Goal: Information Seeking & Learning: Learn about a topic

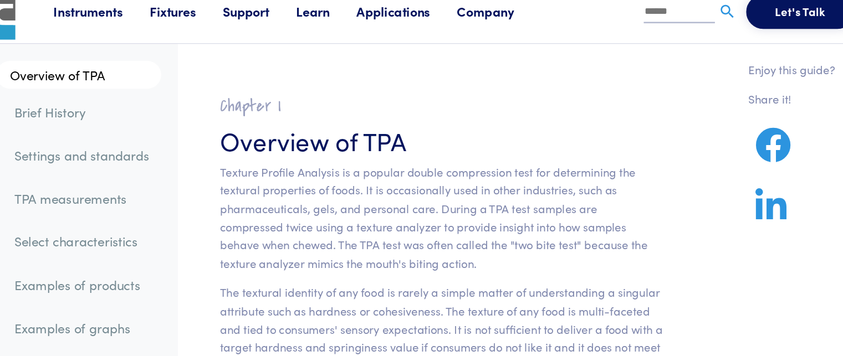
scroll to position [13, 0]
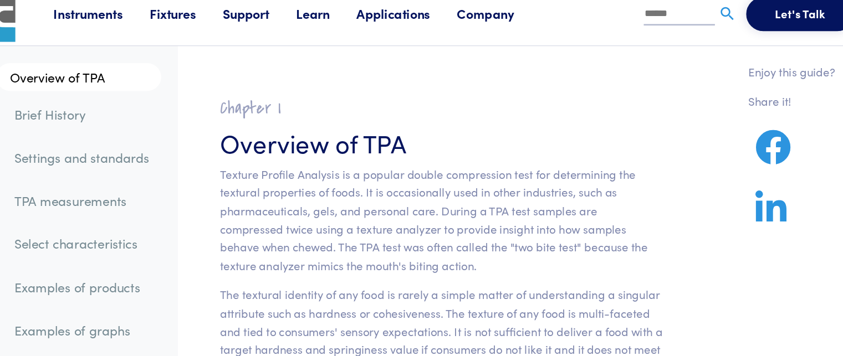
click at [128, 90] on link "Brief History" at bounding box center [164, 88] width 123 height 25
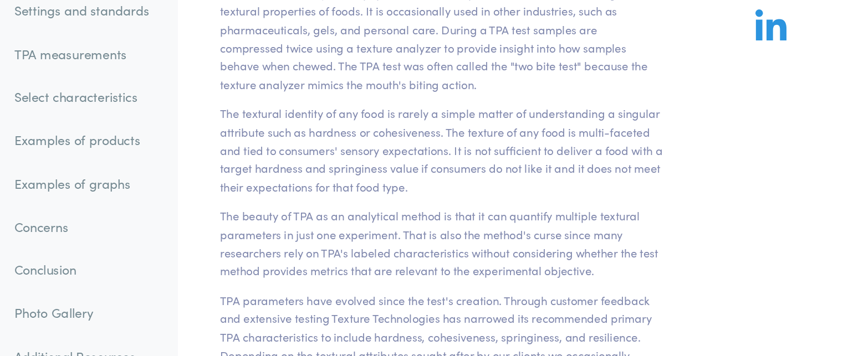
scroll to position [76, 0]
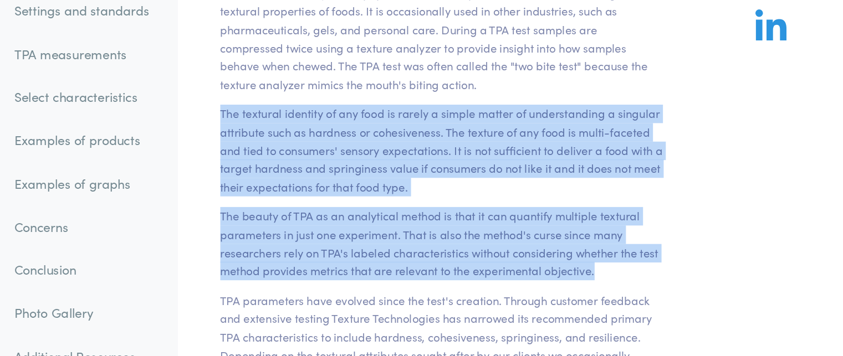
drag, startPoint x: 272, startPoint y: 163, endPoint x: 586, endPoint y: 283, distance: 336.6
click at [586, 283] on section "Chapter I Overview of TPA Texture Profile Analysis is a popular double compress…" at bounding box center [444, 303] width 398 height 606
copy section "The textural identity of any food is rarely a simple matter of understanding a …"
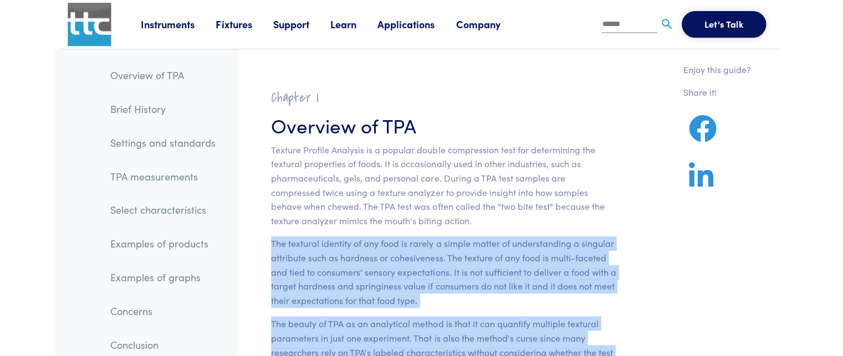
scroll to position [0, 0]
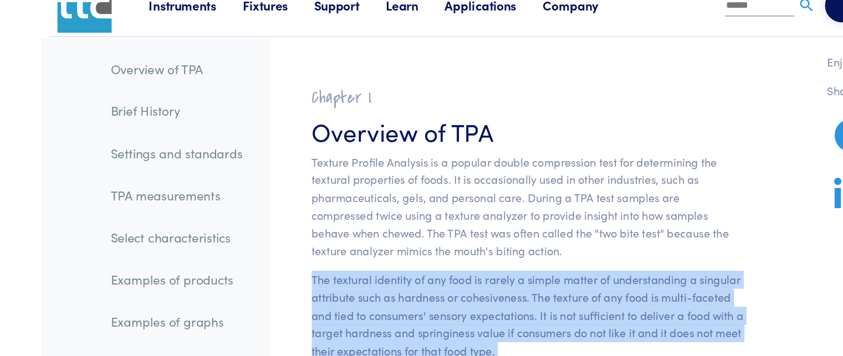
click at [122, 108] on link "Brief History" at bounding box center [164, 108] width 123 height 25
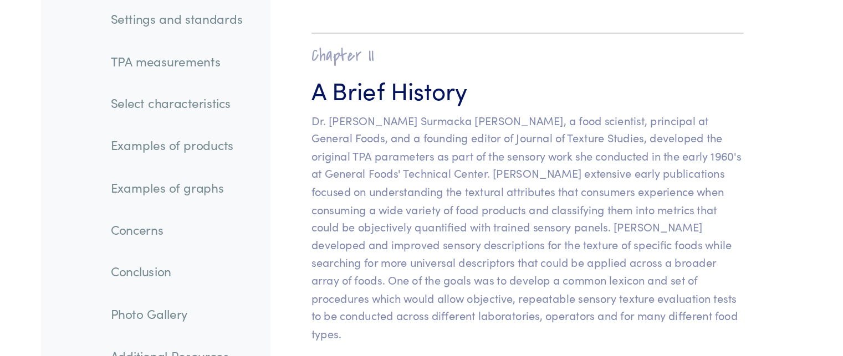
scroll to position [609, 0]
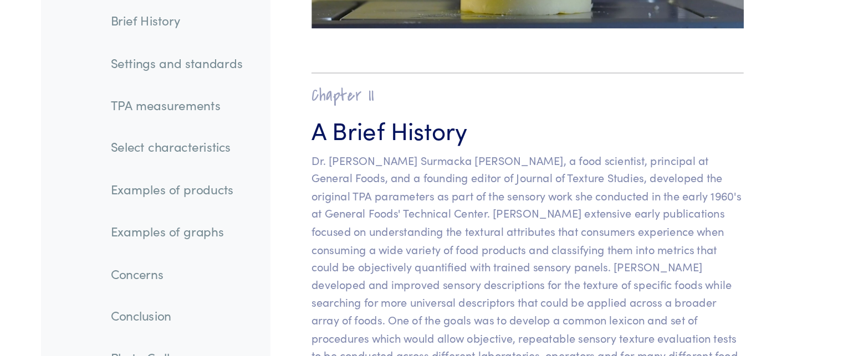
click at [183, 90] on link "Settings and standards" at bounding box center [164, 86] width 123 height 25
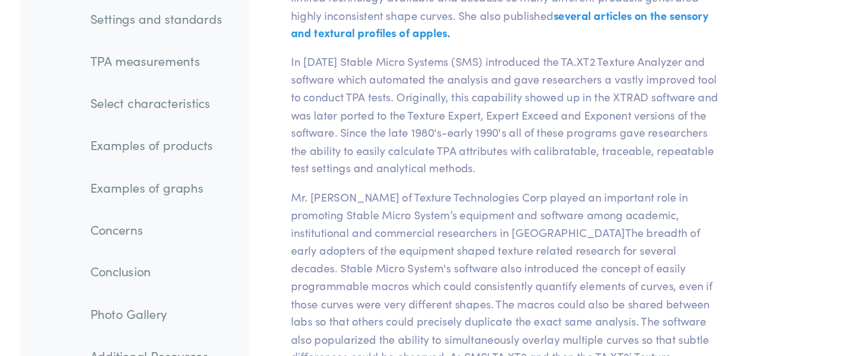
scroll to position [3258, 0]
click at [177, 128] on link "TPA measurements" at bounding box center [164, 120] width 123 height 25
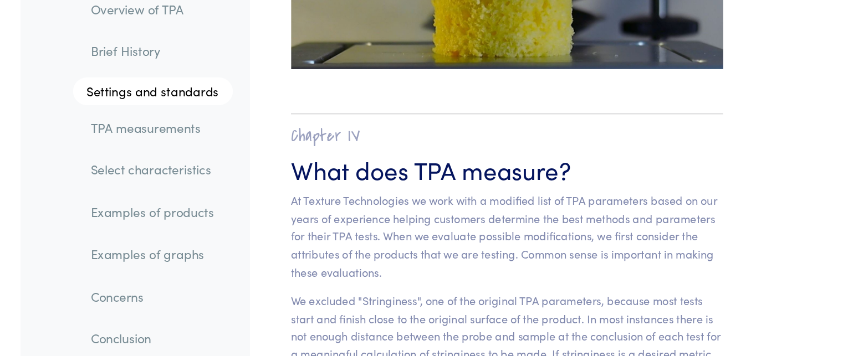
scroll to position [6874, 0]
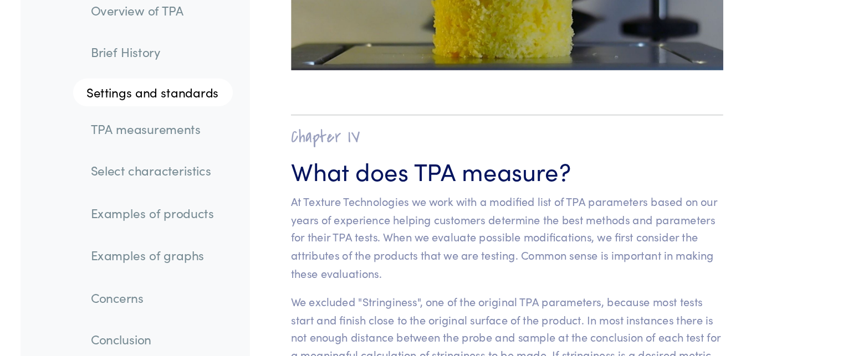
click at [191, 105] on li "TPA measurements" at bounding box center [156, 117] width 139 height 34
click at [187, 95] on link "Settings and standards" at bounding box center [161, 91] width 127 height 22
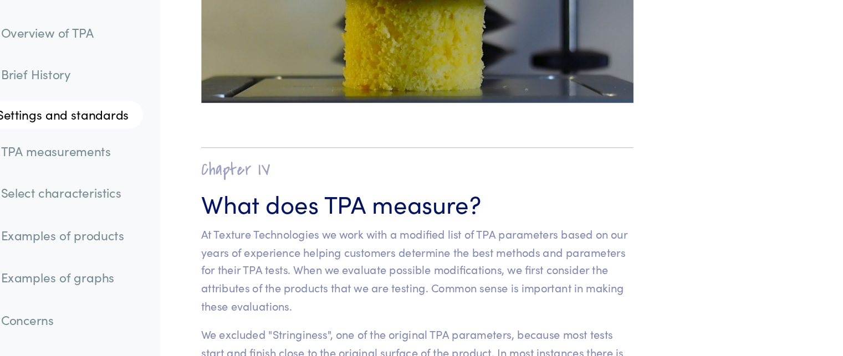
scroll to position [6793, 0]
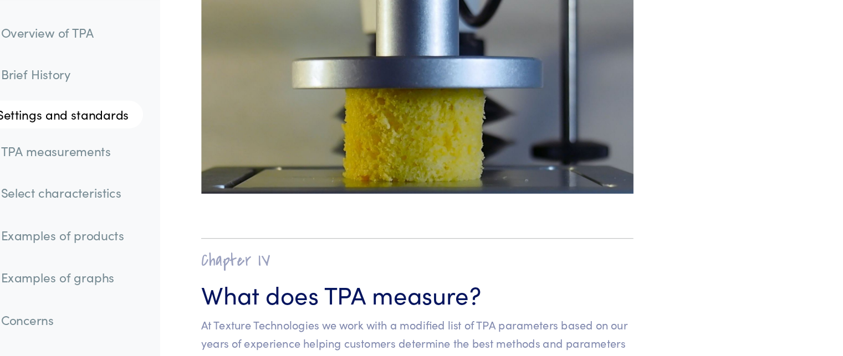
click at [160, 66] on link "Brief History" at bounding box center [165, 59] width 122 height 25
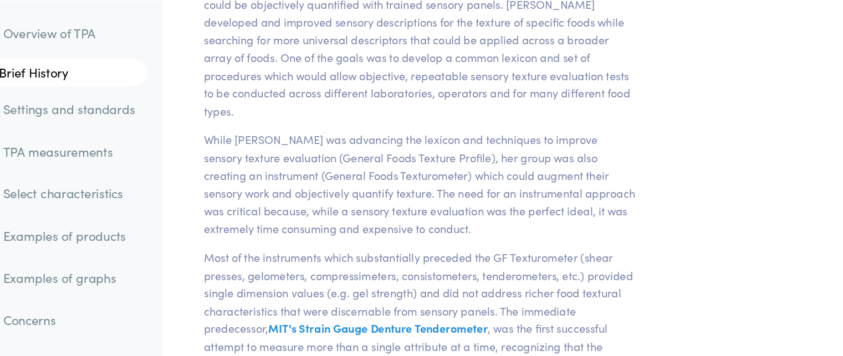
scroll to position [817, 0]
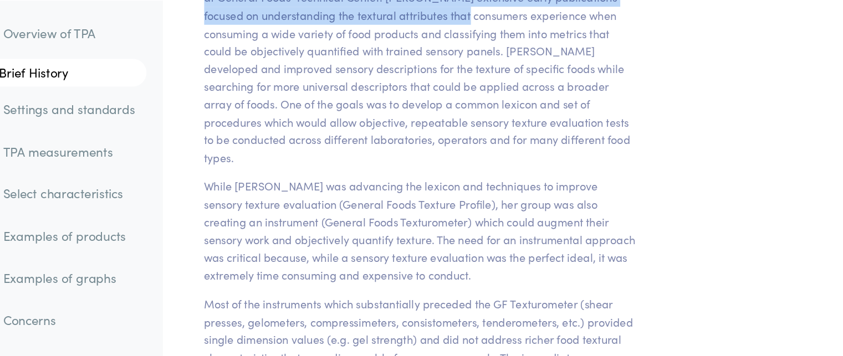
drag, startPoint x: 272, startPoint y: 54, endPoint x: 482, endPoint y: 208, distance: 260.0
copy section "Dr. [PERSON_NAME] Surmacka [PERSON_NAME], a food scientist, principal at Genera…"
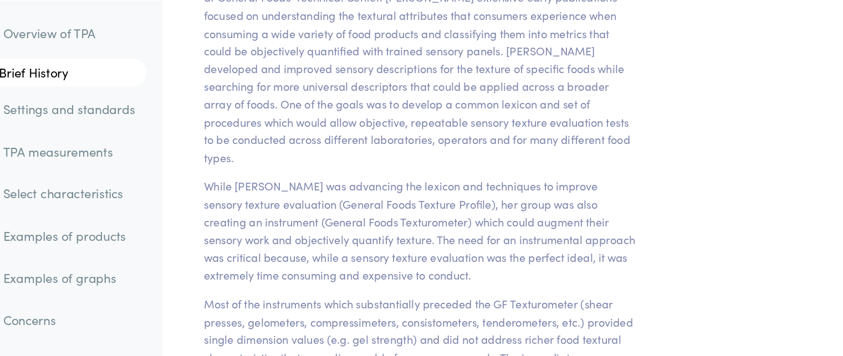
click at [166, 91] on link "Settings and standards" at bounding box center [164, 86] width 123 height 25
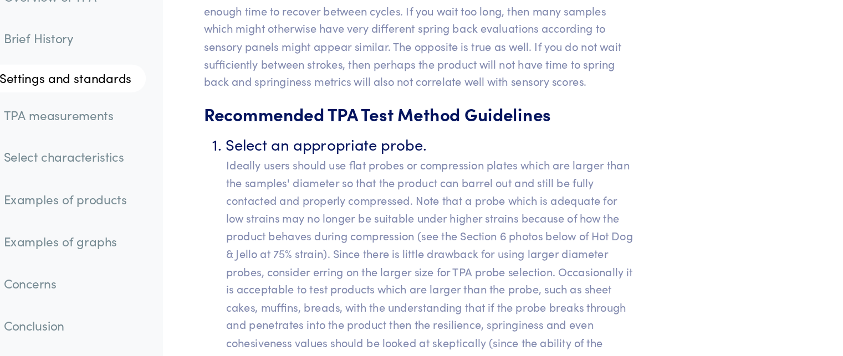
scroll to position [4541, 0]
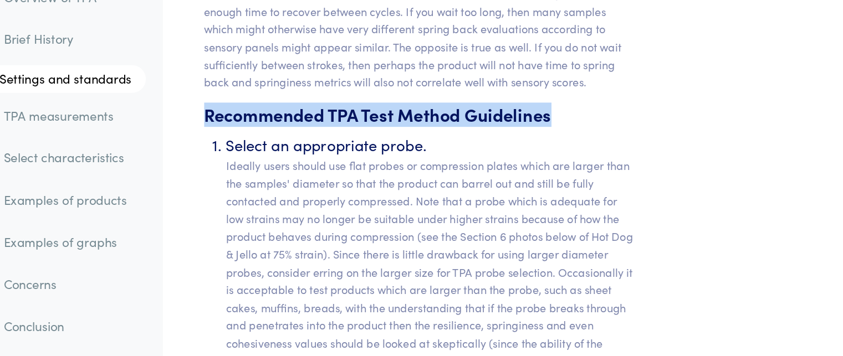
drag, startPoint x: 272, startPoint y: 109, endPoint x: 621, endPoint y: 108, distance: 349.7
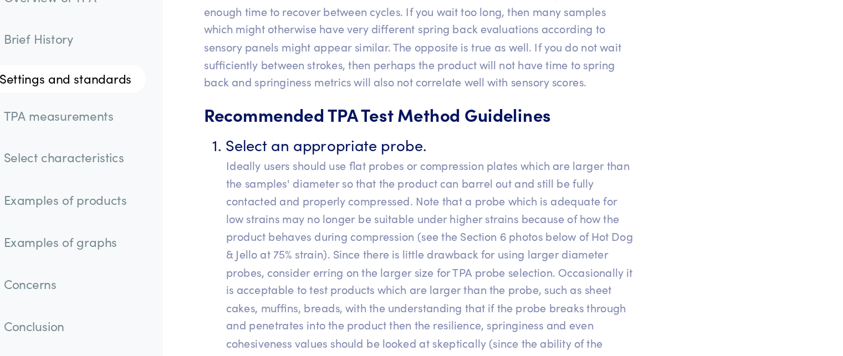
click at [515, 174] on p "Ideally users should use flat probes or compression plates which are larger tha…" at bounding box center [454, 246] width 328 height 185
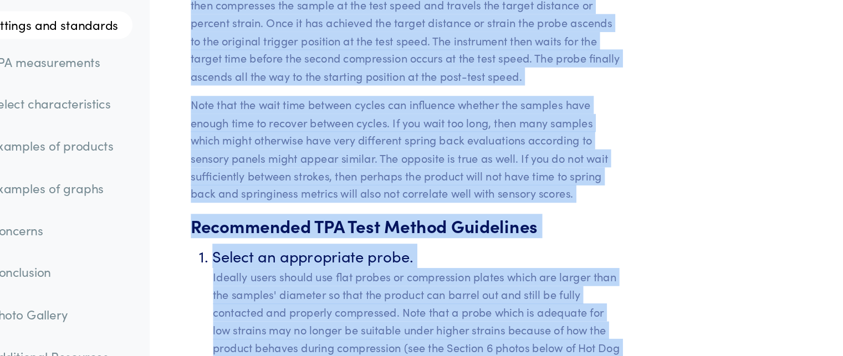
scroll to position [4496, 0]
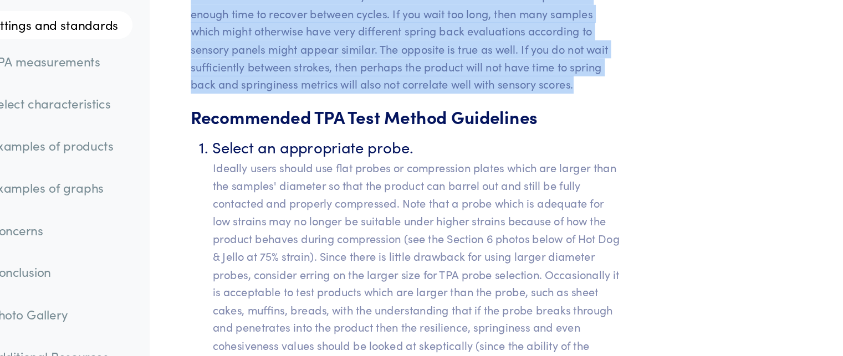
drag, startPoint x: 271, startPoint y: 50, endPoint x: 629, endPoint y: 129, distance: 366.4
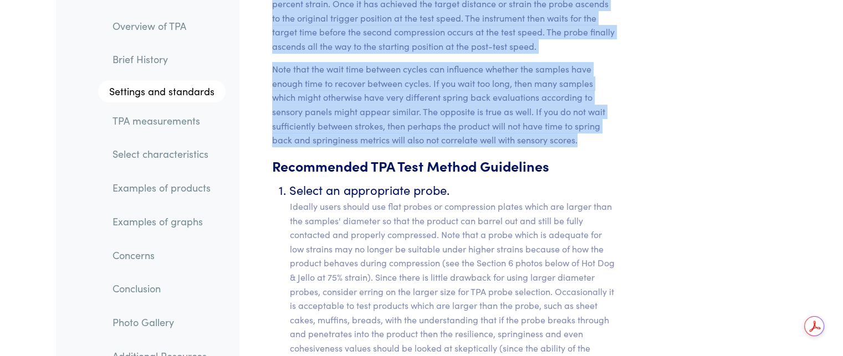
click at [157, 188] on link "Examples of products" at bounding box center [165, 188] width 122 height 25
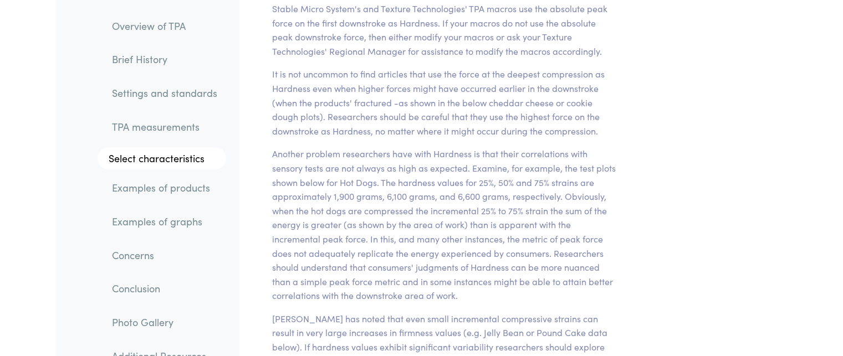
scroll to position [8907, 0]
click at [167, 132] on link "TPA measurements" at bounding box center [164, 126] width 123 height 25
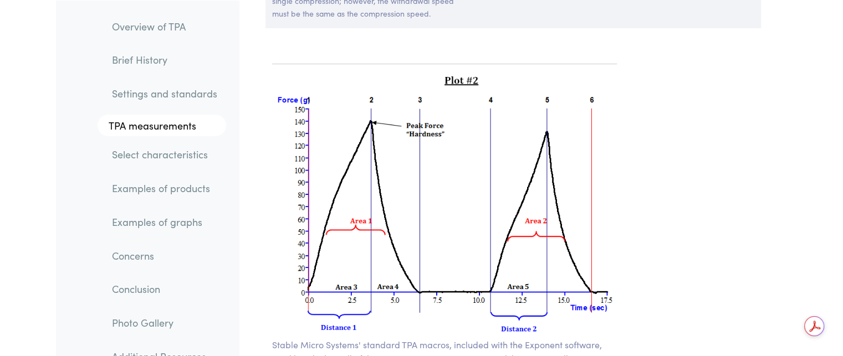
scroll to position [7968, 0]
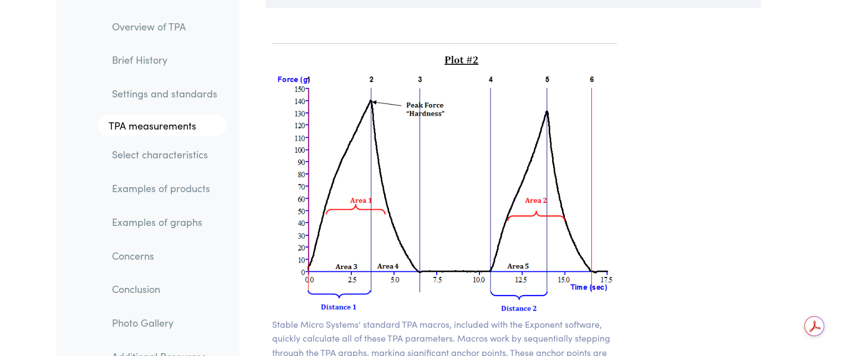
drag, startPoint x: 486, startPoint y: 180, endPoint x: 386, endPoint y: 166, distance: 101.2
click at [386, 166] on img at bounding box center [444, 185] width 345 height 265
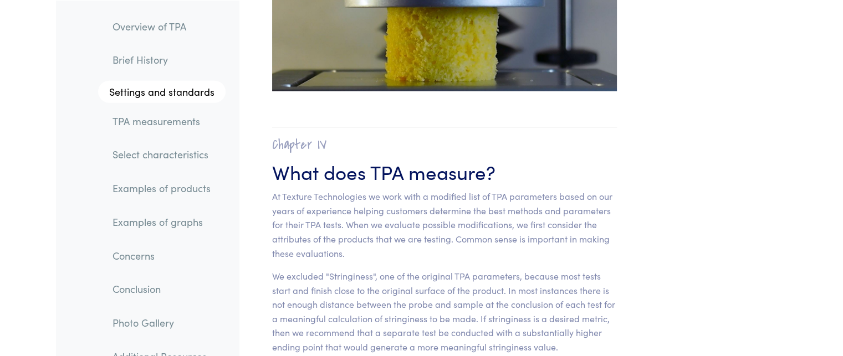
scroll to position [6852, 0]
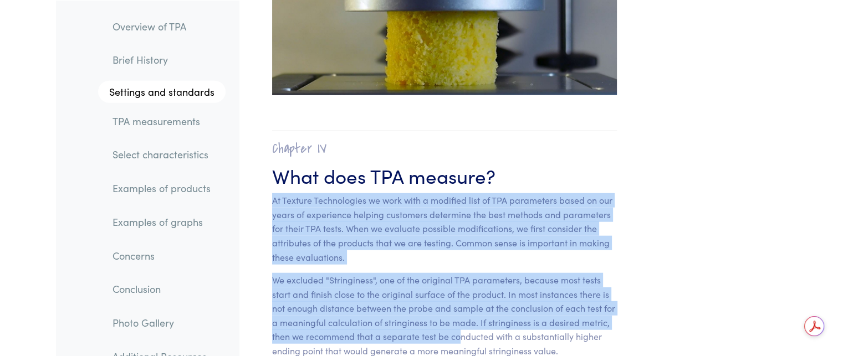
drag, startPoint x: 273, startPoint y: 187, endPoint x: 459, endPoint y: 327, distance: 233.1
click at [459, 327] on section "Chapter IV What does TPA measure? At Texture Technologies we work with a modifi…" at bounding box center [444, 289] width 398 height 361
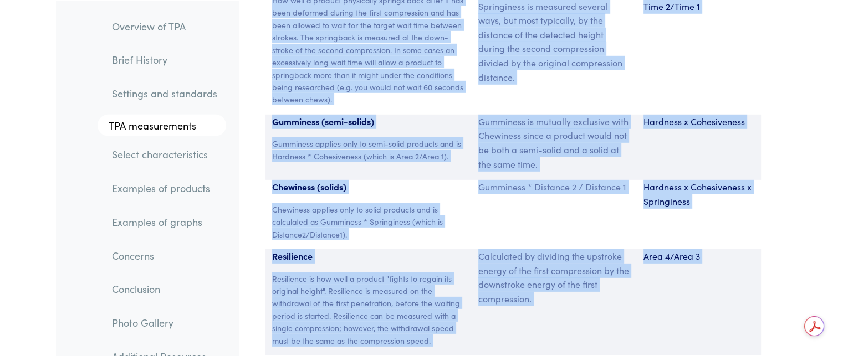
scroll to position [7698, 0]
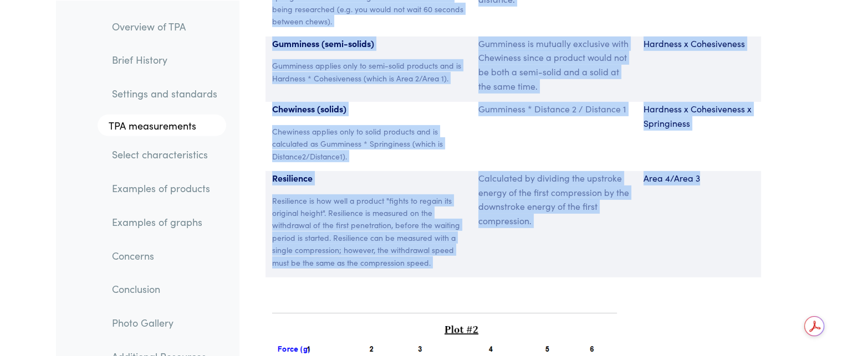
drag, startPoint x: 272, startPoint y: 183, endPoint x: 738, endPoint y: 270, distance: 474.1
copy div "At Texture Technologies we work with a modified list of TPA parameters based on…"
click at [188, 126] on link "TPA measurements" at bounding box center [162, 125] width 129 height 22
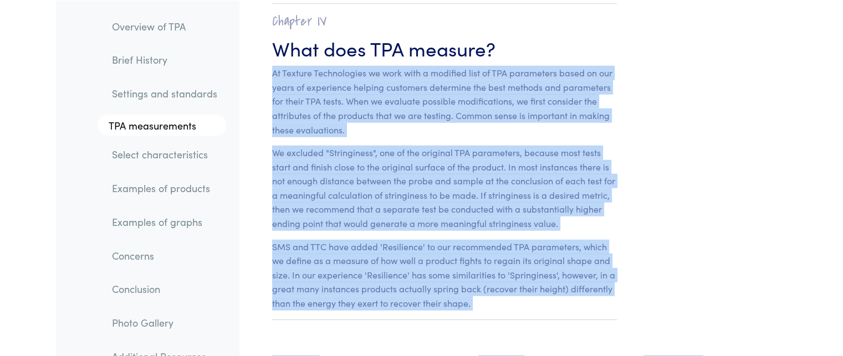
scroll to position [6946, 0]
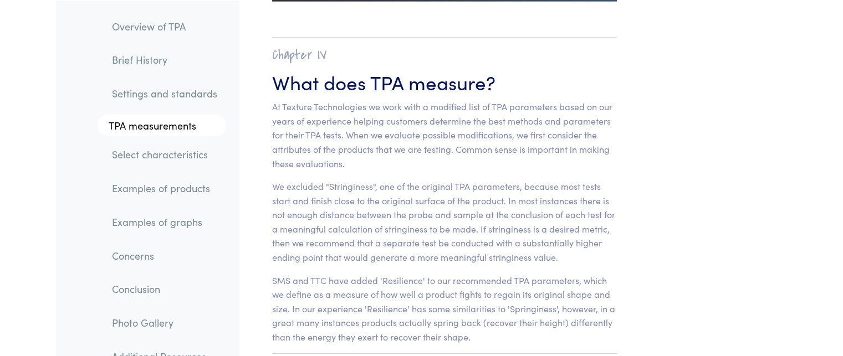
click at [550, 47] on h2 "Chapter IV" at bounding box center [444, 55] width 345 height 17
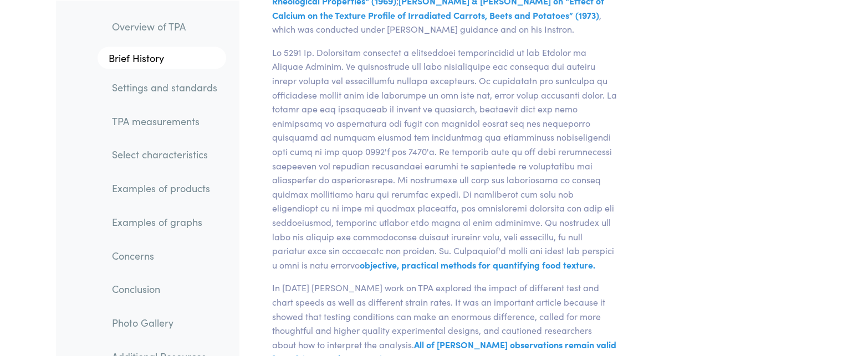
scroll to position [2538, 0]
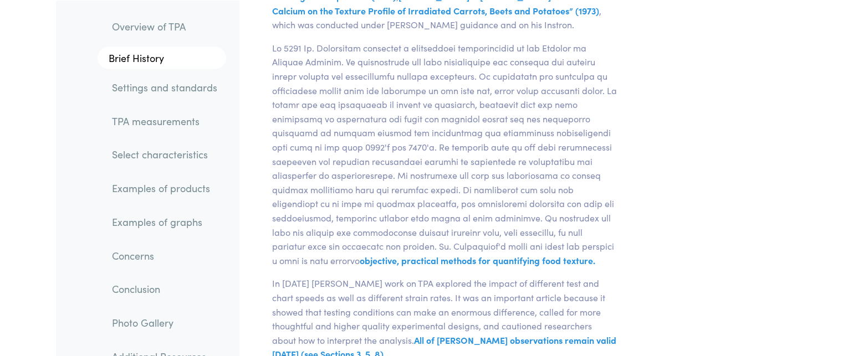
click at [192, 126] on link "TPA measurements" at bounding box center [164, 120] width 123 height 25
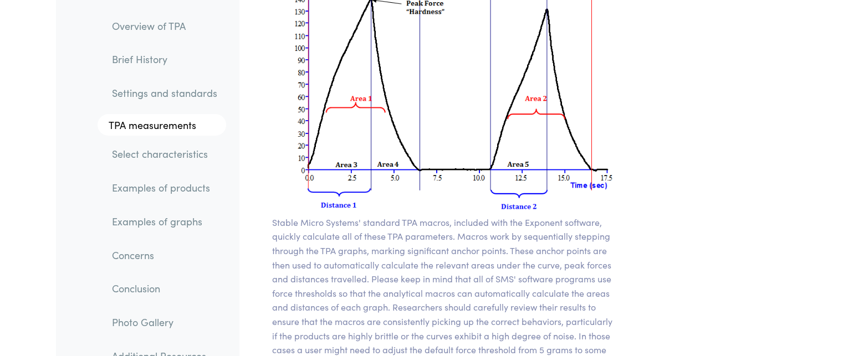
scroll to position [8012, 0]
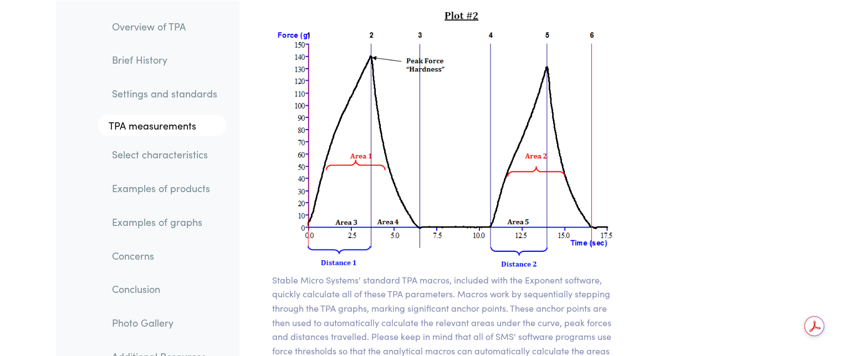
click at [497, 101] on img at bounding box center [444, 140] width 345 height 265
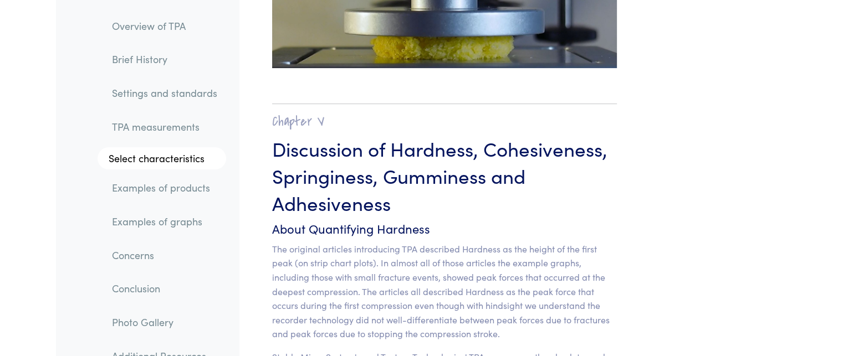
scroll to position [8533, 0]
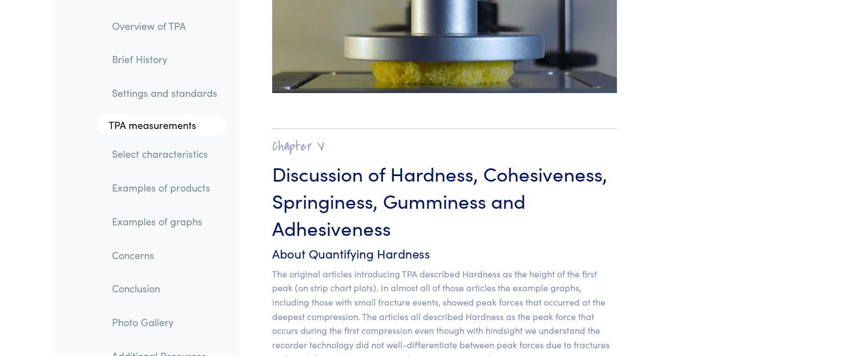
click at [171, 133] on link "TPA measurements" at bounding box center [162, 125] width 129 height 22
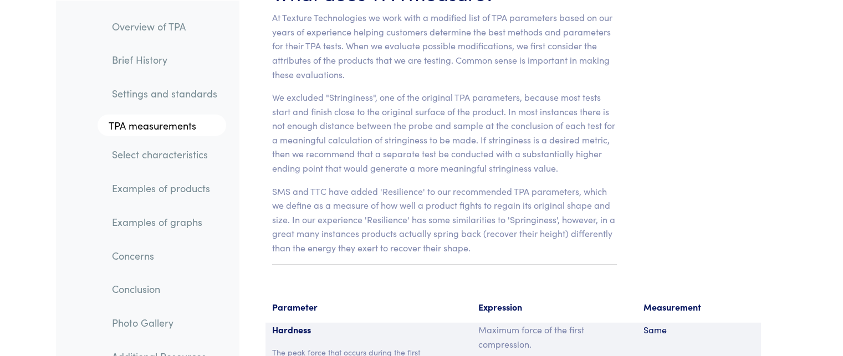
scroll to position [6946, 0]
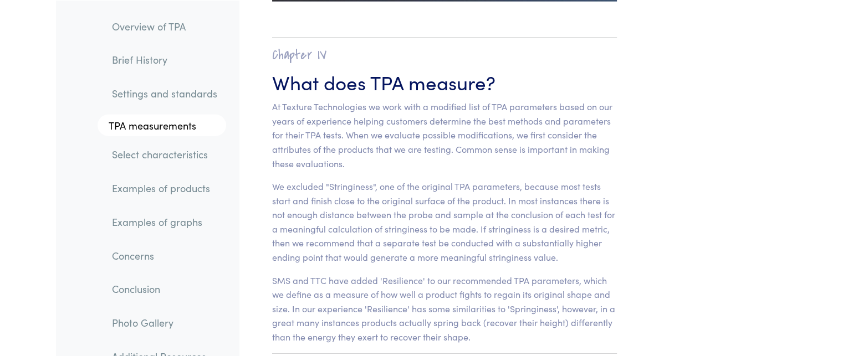
click at [168, 154] on link "Select characteristics" at bounding box center [164, 154] width 123 height 25
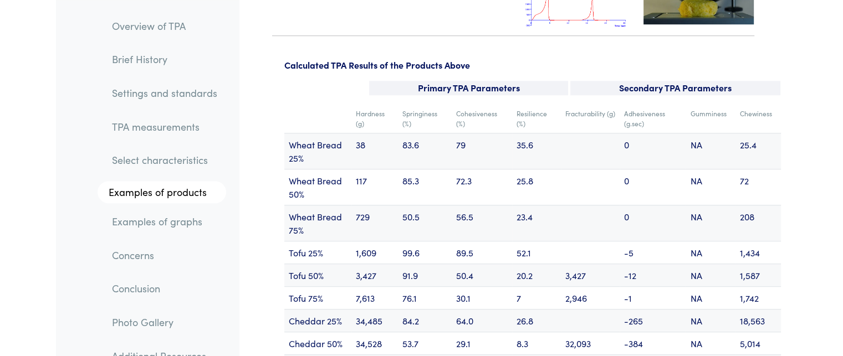
scroll to position [13302, 0]
click at [161, 229] on link "Examples of graphs" at bounding box center [164, 221] width 123 height 25
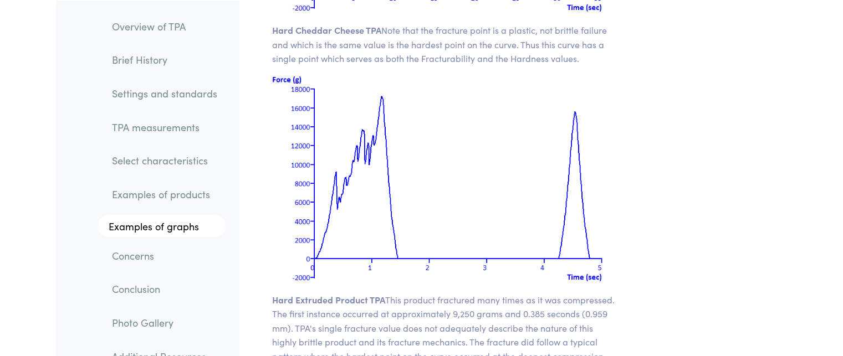
scroll to position [14967, 0]
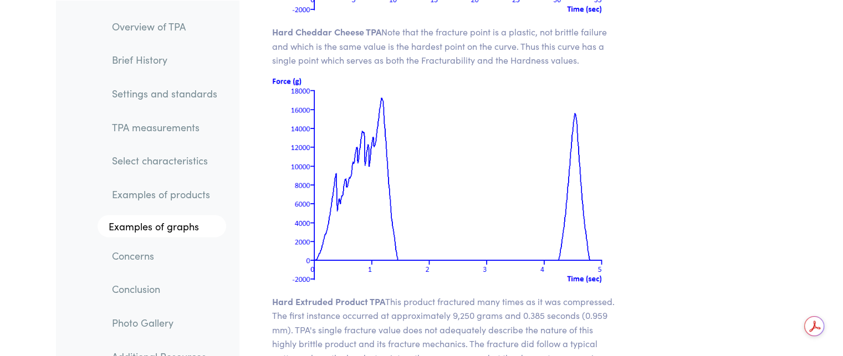
click at [153, 258] on link "Concerns" at bounding box center [164, 255] width 123 height 25
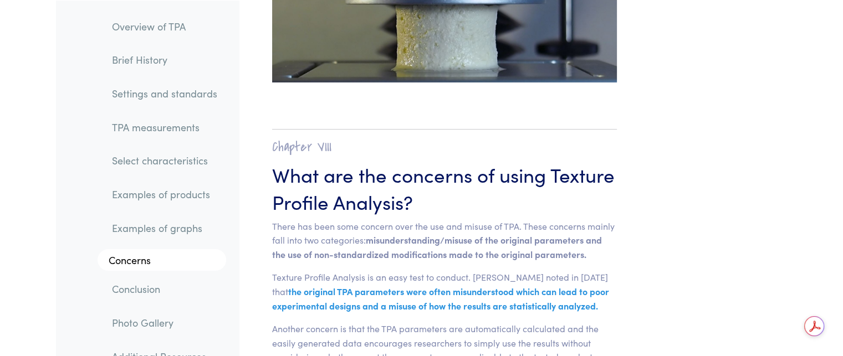
scroll to position [16333, 0]
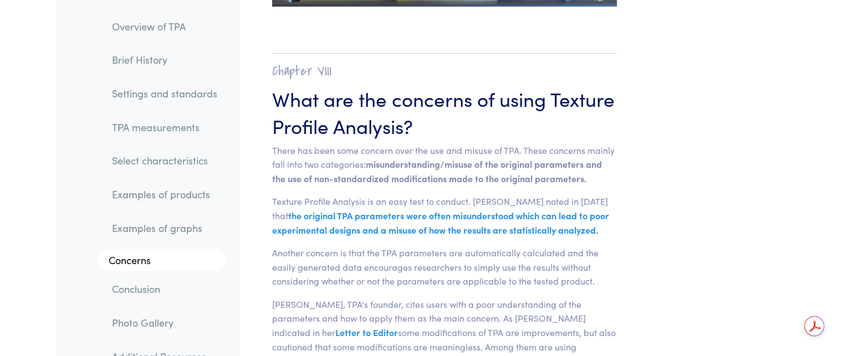
click at [158, 320] on link "Photo Gallery" at bounding box center [164, 322] width 123 height 25
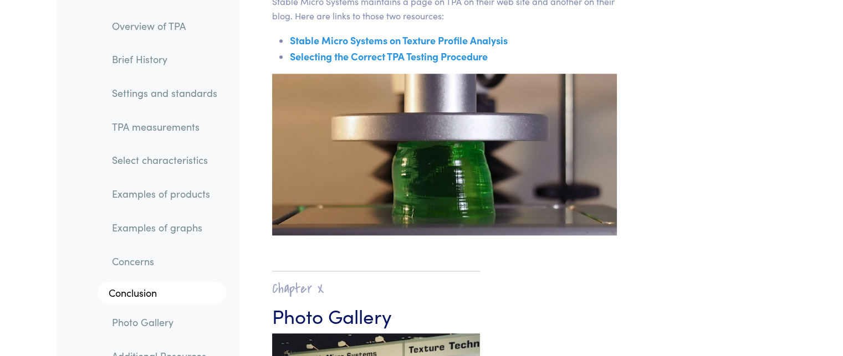
scroll to position [18003, 0]
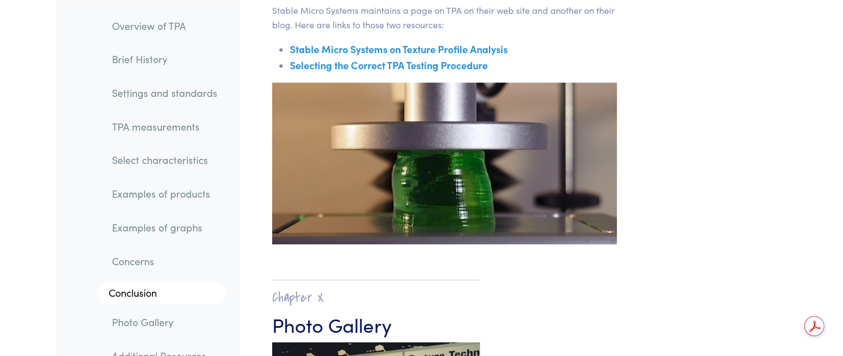
click at [147, 259] on link "Concerns" at bounding box center [164, 261] width 123 height 25
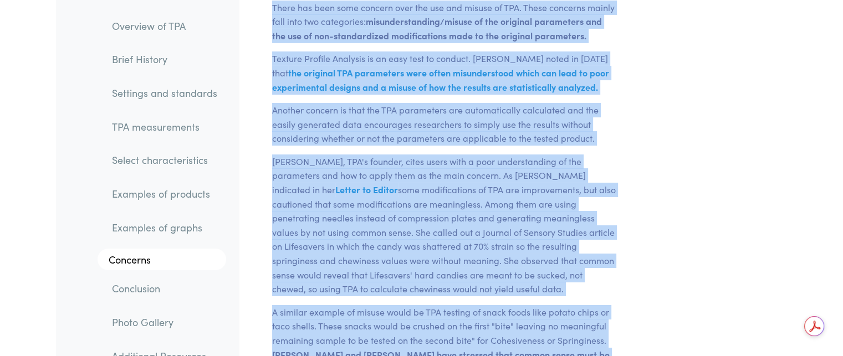
scroll to position [16525, 0]
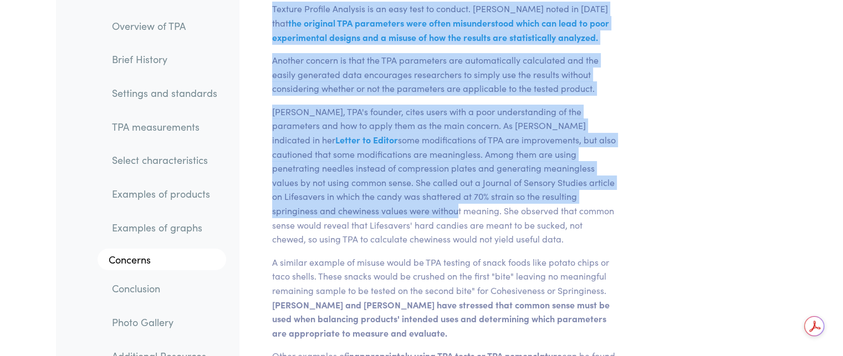
drag, startPoint x: 273, startPoint y: 119, endPoint x: 453, endPoint y: 174, distance: 189.0
click at [453, 174] on p "[PERSON_NAME], TPA's founder, cites users with a poor understanding of the para…" at bounding box center [444, 176] width 345 height 142
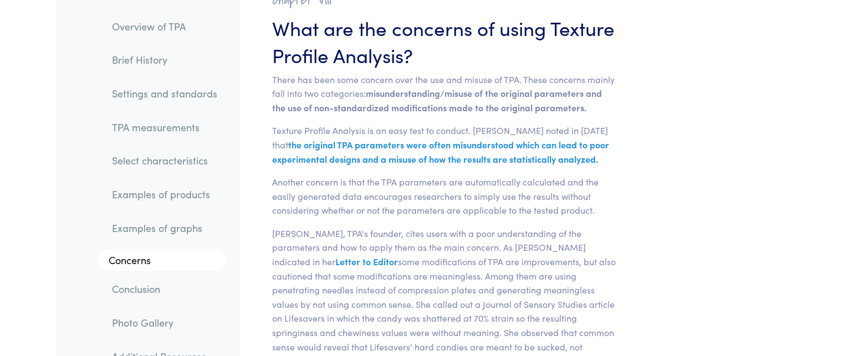
scroll to position [16404, 0]
